Goal: Information Seeking & Learning: Learn about a topic

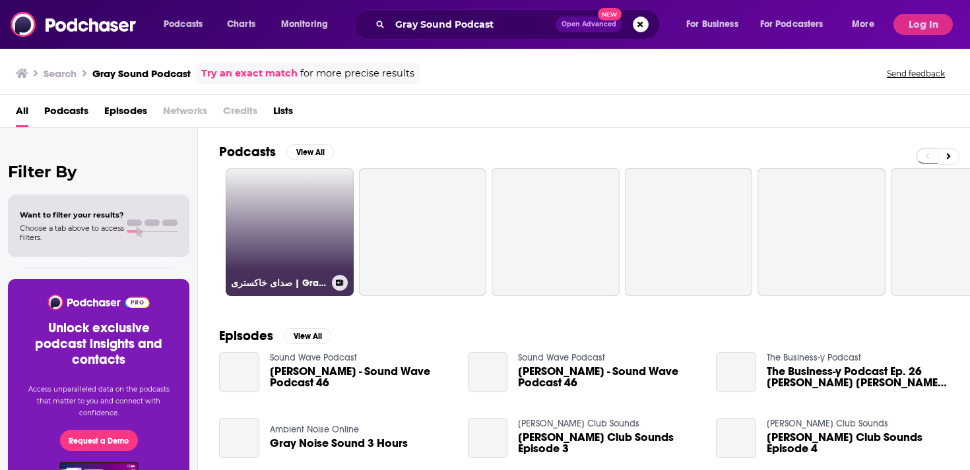
click at [299, 259] on link "صدای خاکستری | Gray Sound Podcast" at bounding box center [290, 232] width 128 height 128
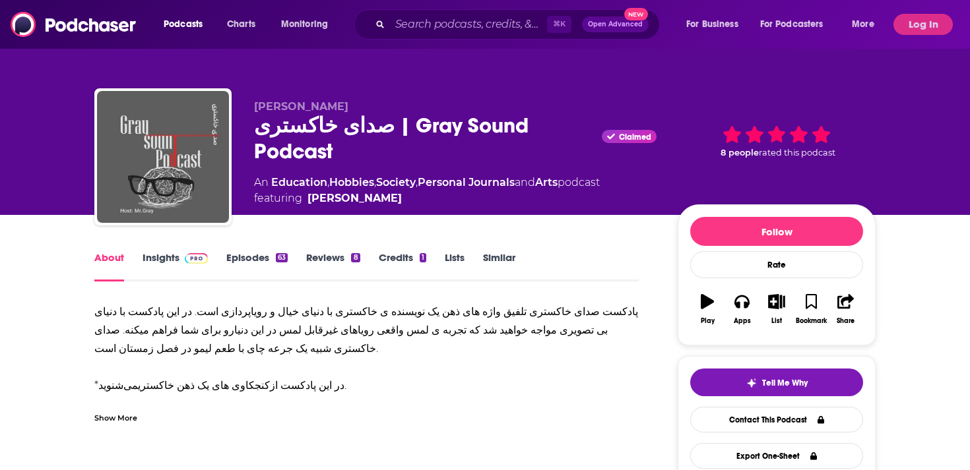
click at [255, 261] on link "Episodes 63" at bounding box center [256, 266] width 61 height 30
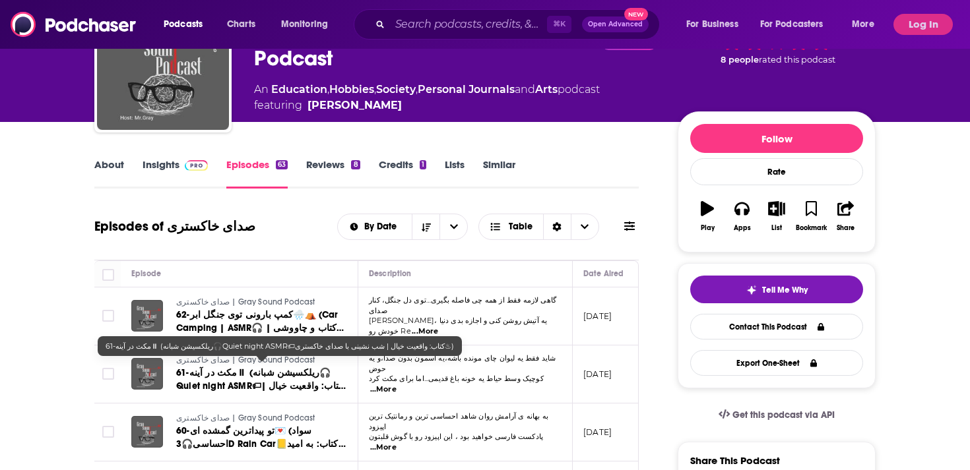
scroll to position [95, 0]
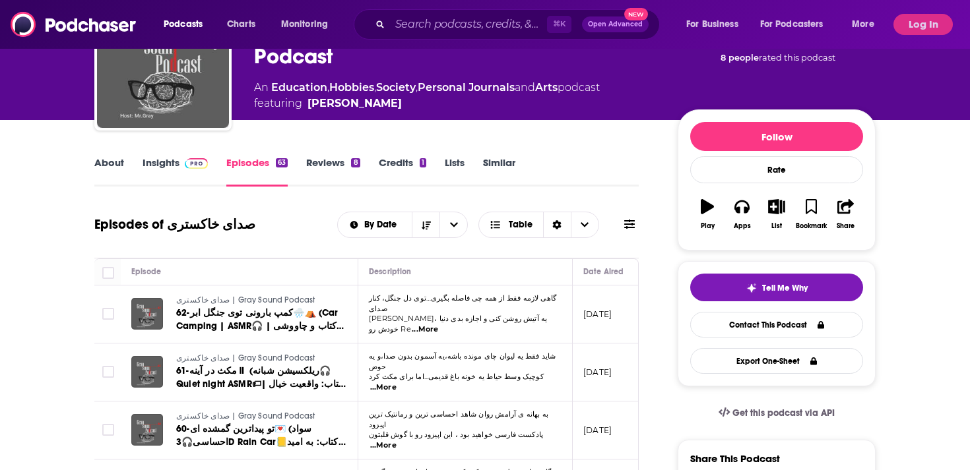
click at [191, 163] on img at bounding box center [196, 163] width 23 height 11
